Goal: Information Seeking & Learning: Learn about a topic

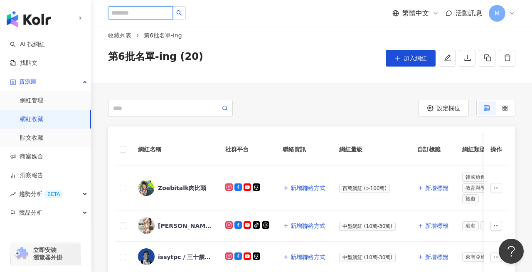
click at [151, 12] on input "search" at bounding box center [140, 12] width 65 height 13
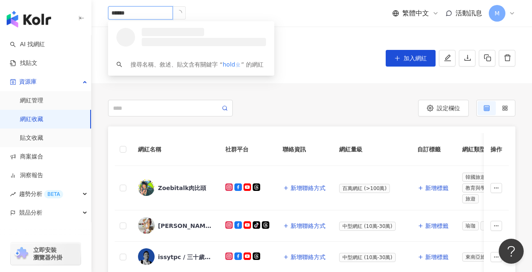
type input "*****"
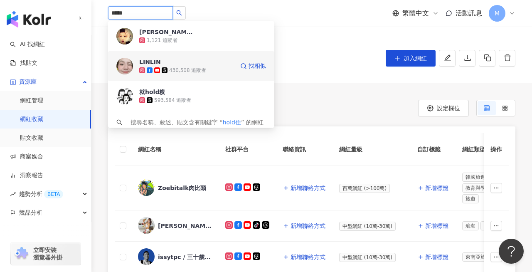
scroll to position [6, 0]
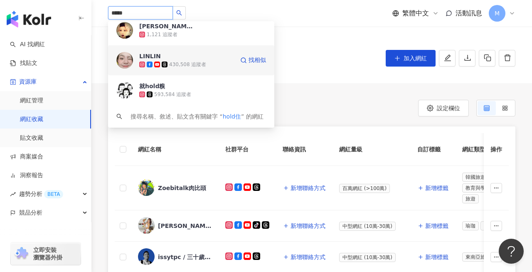
click at [153, 57] on div "LINLIN" at bounding box center [150, 56] width 22 height 8
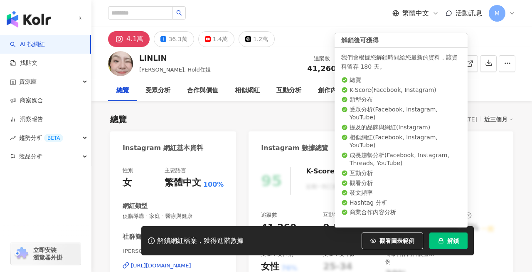
click at [457, 242] on span "解鎖" at bounding box center [454, 240] width 12 height 7
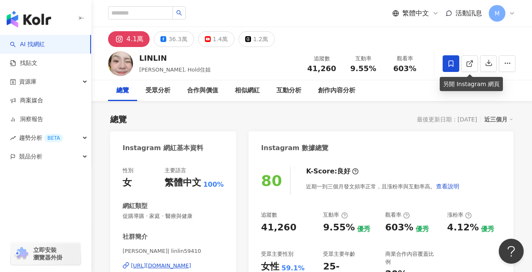
click at [457, 62] on span at bounding box center [451, 63] width 17 height 17
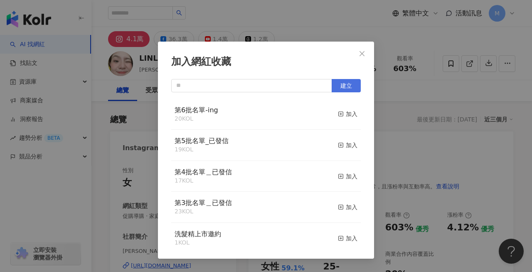
click at [349, 83] on span "建立" at bounding box center [347, 85] width 12 height 7
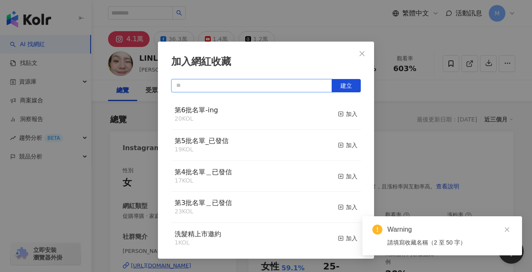
click at [299, 89] on input "text" at bounding box center [251, 85] width 161 height 13
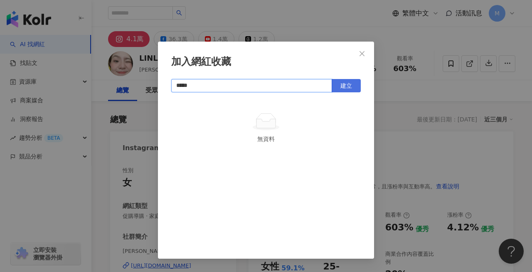
click at [346, 87] on span "建立" at bounding box center [347, 85] width 12 height 7
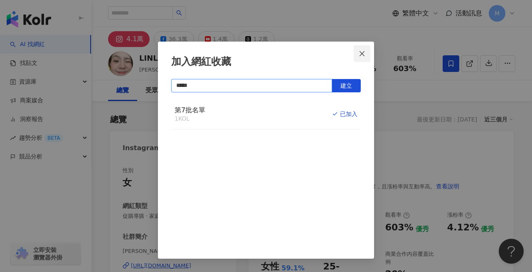
type input "*****"
click at [360, 54] on icon "close" at bounding box center [362, 53] width 7 height 7
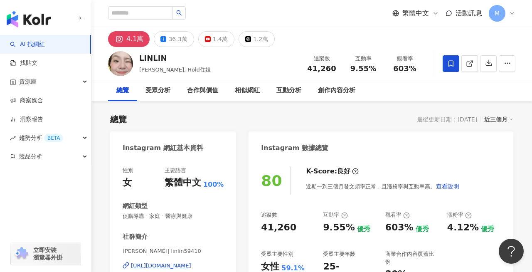
click at [241, 118] on div "總覽 最後更新日期：[DATE] 近三個月" at bounding box center [311, 120] width 403 height 12
click at [179, 264] on div "[URL][DOMAIN_NAME]" at bounding box center [161, 265] width 60 height 7
